Goal: Task Accomplishment & Management: Use online tool/utility

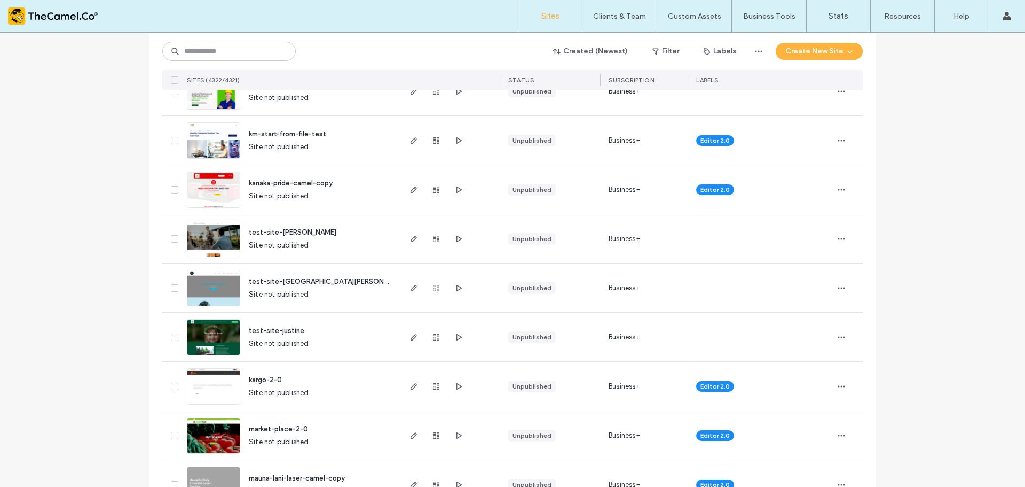
scroll to position [801, 0]
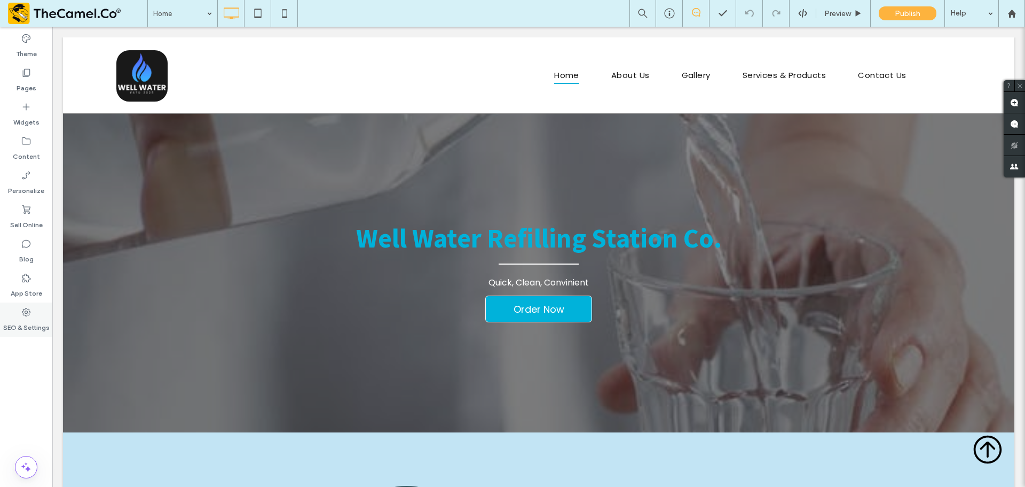
click at [20, 315] on div "SEO & Settings" at bounding box center [26, 319] width 52 height 34
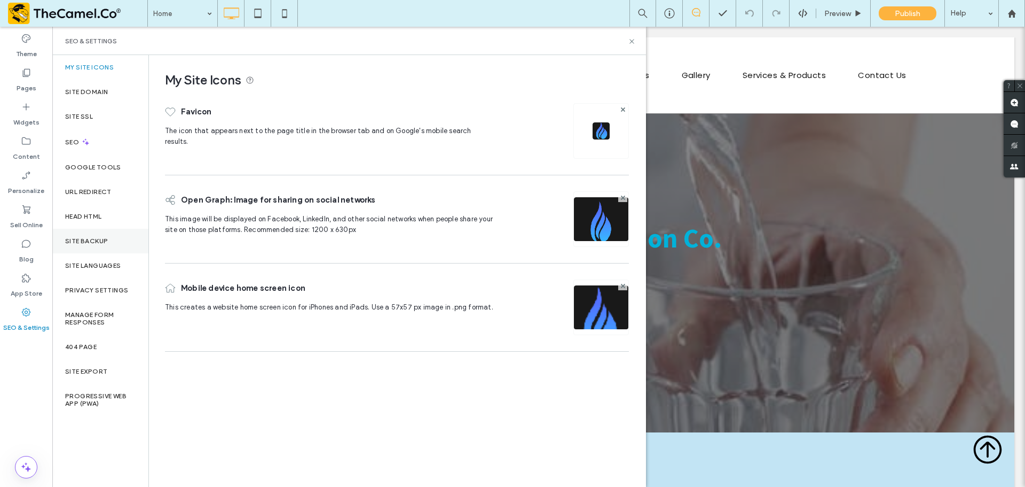
click at [83, 240] on label "Site Backup" at bounding box center [86, 240] width 43 height 7
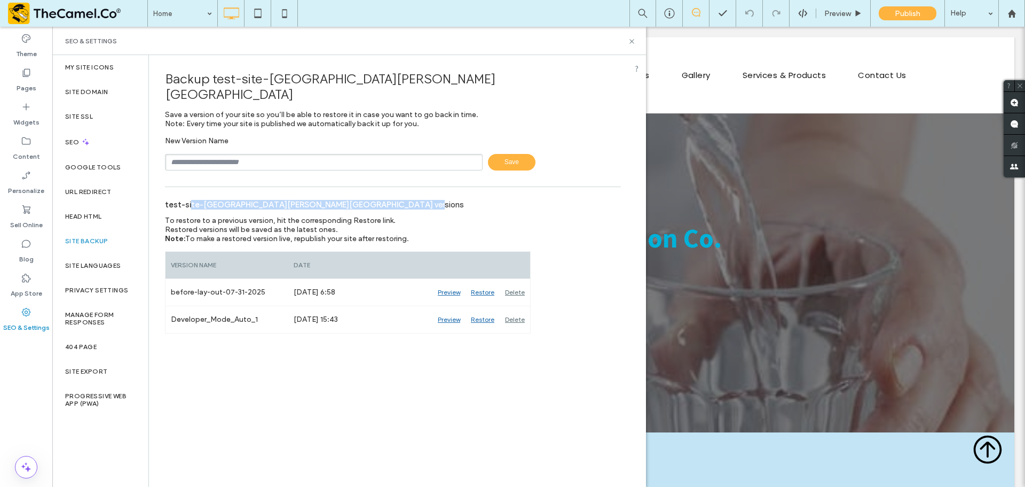
drag, startPoint x: 191, startPoint y: 186, endPoint x: 263, endPoint y: 192, distance: 72.9
click at [263, 192] on div "test-site-jomari-[PERSON_NAME] versions" at bounding box center [393, 203] width 456 height 23
click at [233, 77] on span "test-site-[GEOGRAPHIC_DATA][PERSON_NAME][GEOGRAPHIC_DATA]" at bounding box center [331, 86] width 330 height 31
drag, startPoint x: 205, startPoint y: 80, endPoint x: 353, endPoint y: 78, distance: 147.9
click at [353, 78] on div "Backup test-site-jomari-leynes" at bounding box center [393, 86] width 456 height 47
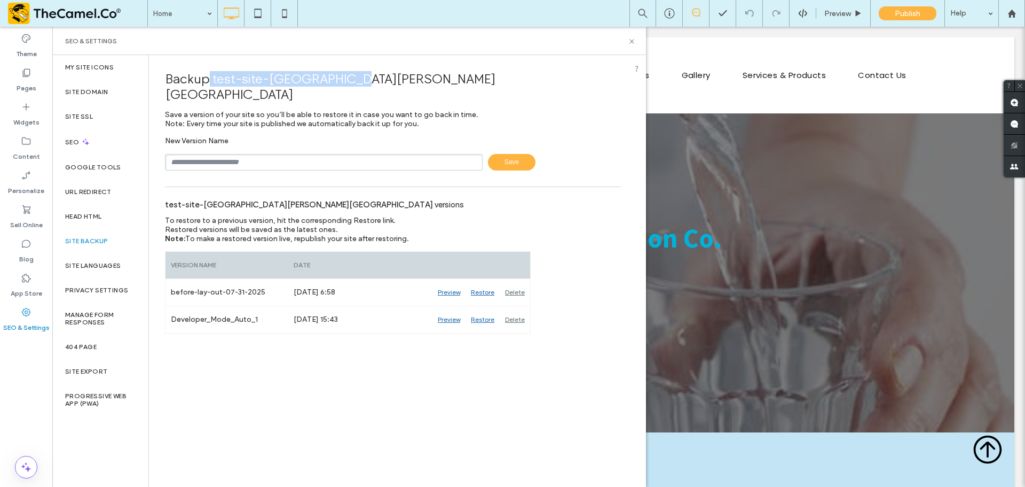
click at [353, 77] on div "Backup test-site-jomari-leynes" at bounding box center [393, 86] width 456 height 47
click at [630, 42] on icon at bounding box center [632, 41] width 8 height 8
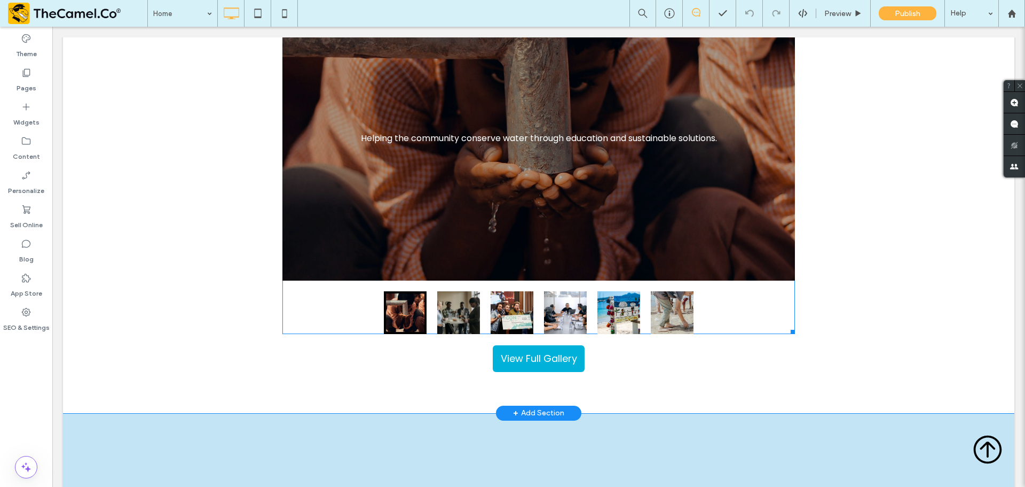
scroll to position [2777, 0]
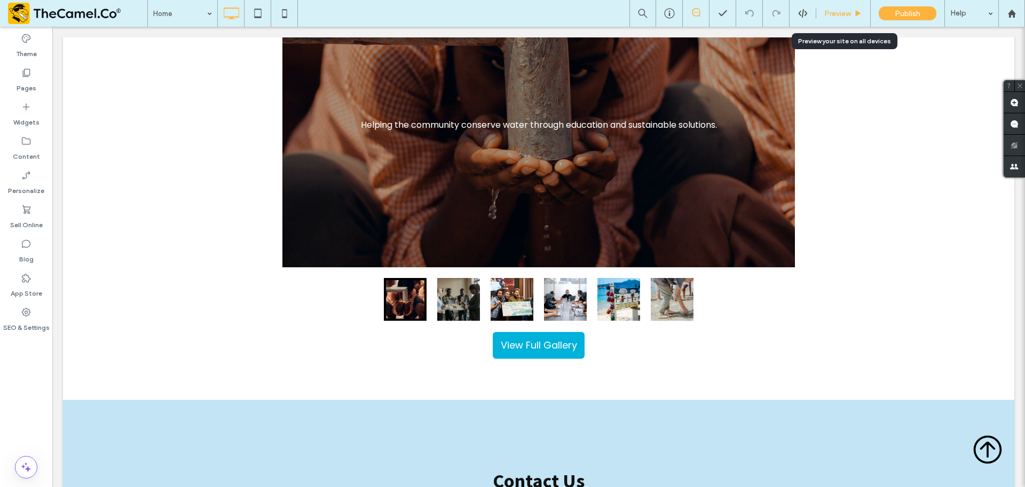
click at [842, 13] on span "Preview" at bounding box center [838, 13] width 27 height 9
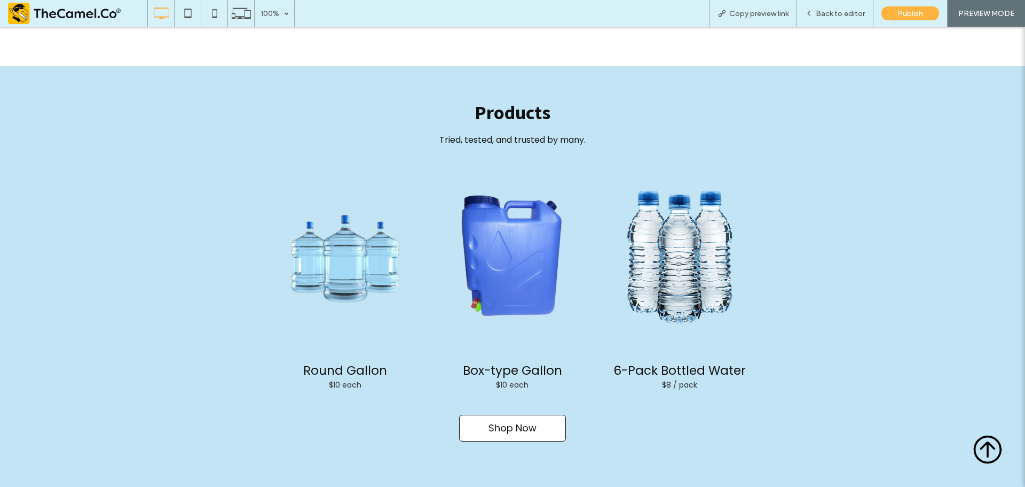
scroll to position [2142, 0]
